Goal: Find specific page/section: Find specific page/section

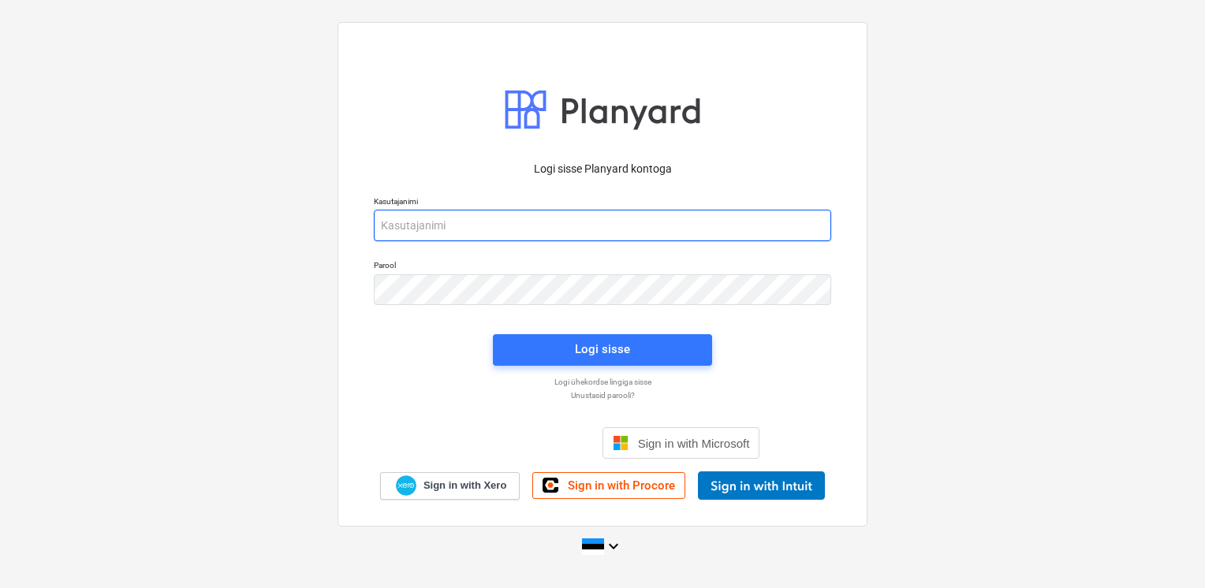
click at [391, 235] on input "email" at bounding box center [602, 226] width 457 height 32
type input "[EMAIL_ADDRESS][DOMAIN_NAME]"
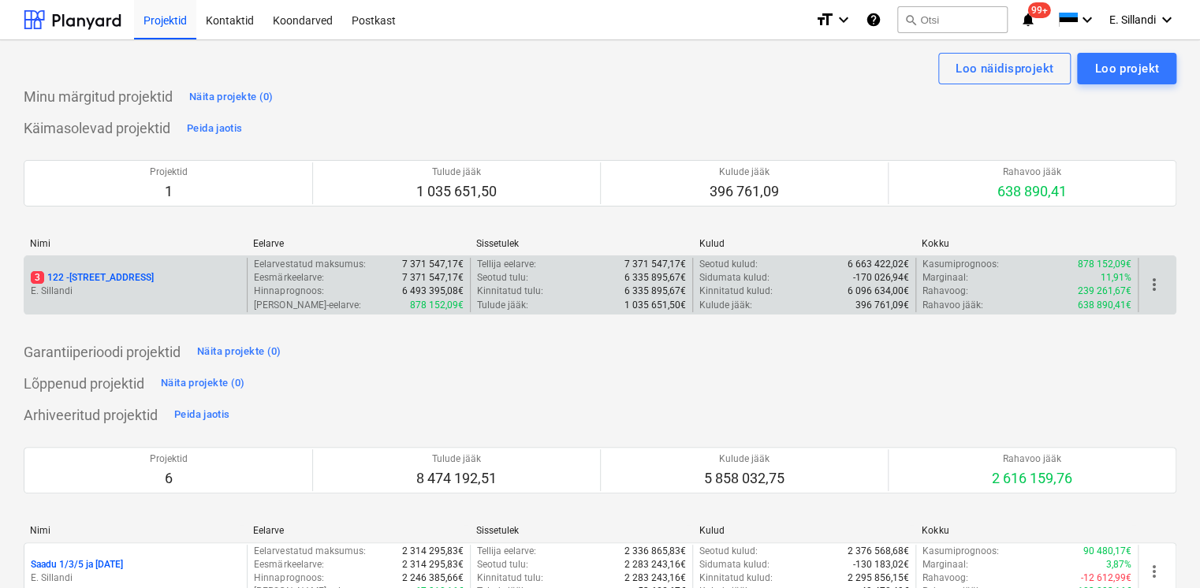
click at [56, 283] on p "3 122 - [STREET_ADDRESS]" at bounding box center [92, 277] width 123 height 13
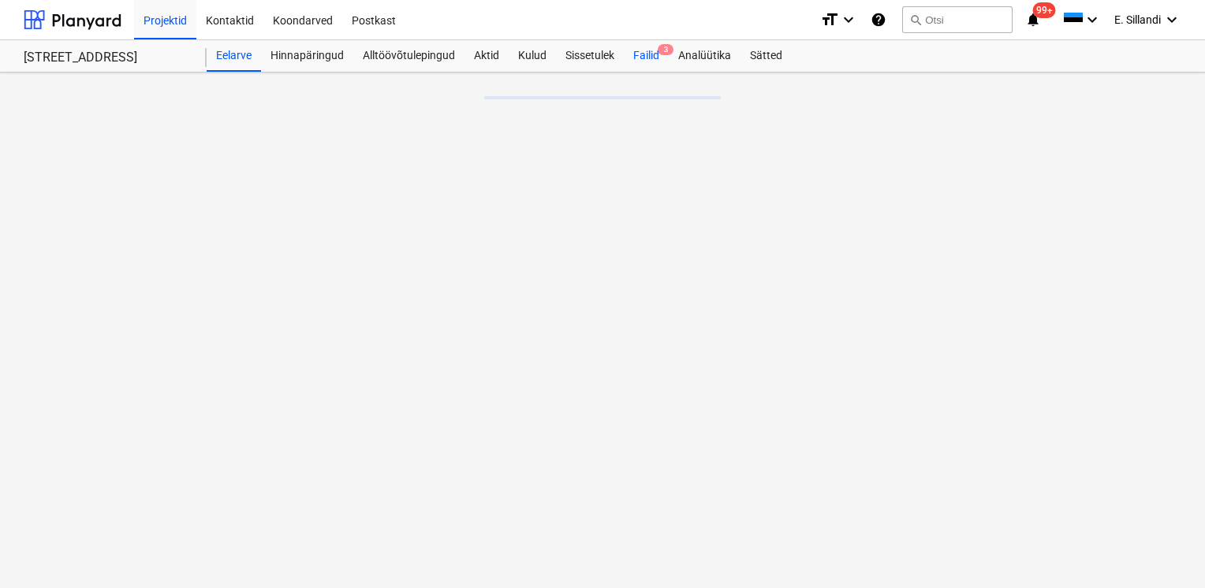
click at [655, 62] on div "Failid 3" at bounding box center [646, 56] width 45 height 32
